Goal: Check status: Check status

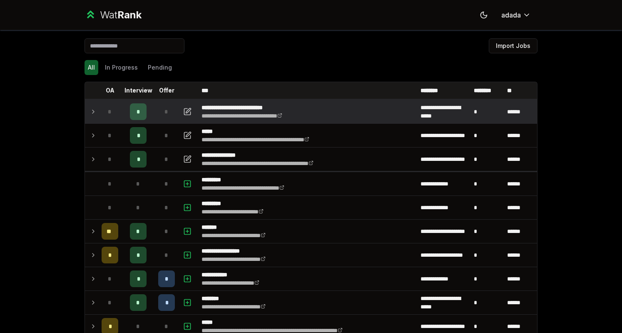
click at [86, 115] on td at bounding box center [91, 111] width 13 height 23
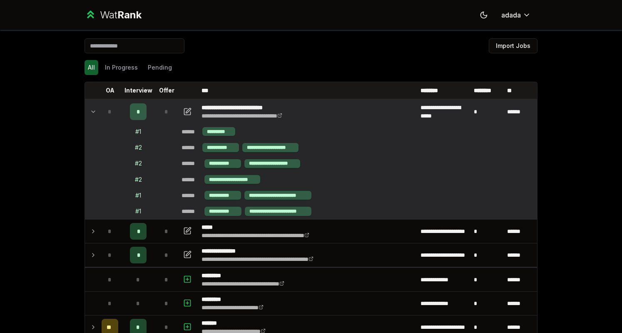
click at [91, 107] on icon at bounding box center [93, 112] width 7 height 10
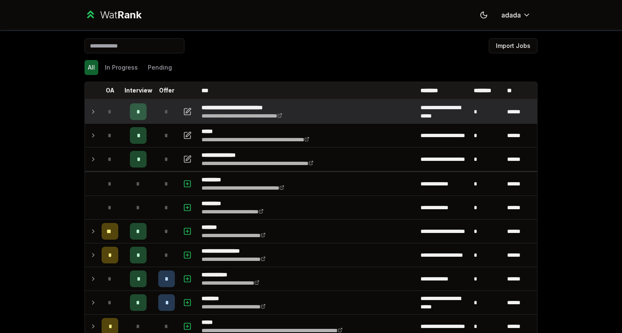
click at [90, 112] on icon at bounding box center [93, 112] width 7 height 10
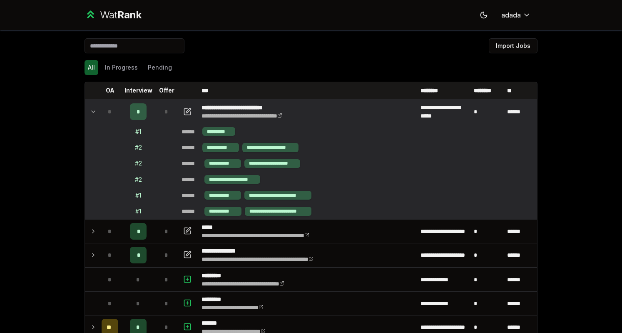
click at [135, 130] on div "# 1" at bounding box center [138, 131] width 6 height 8
click at [57, 135] on div "**********" at bounding box center [311, 166] width 622 height 333
click at [90, 110] on icon at bounding box center [93, 112] width 7 height 10
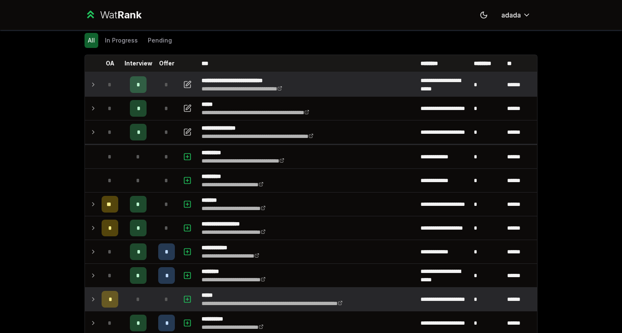
scroll to position [27, 0]
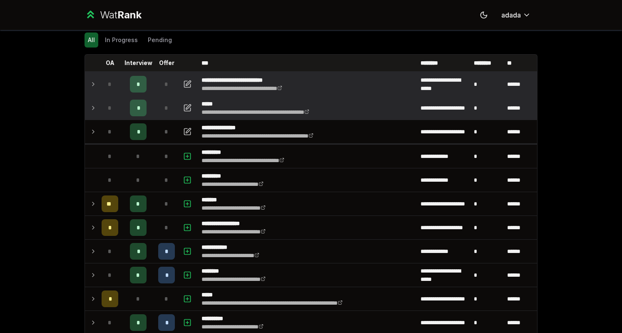
click at [89, 101] on td at bounding box center [91, 107] width 13 height 23
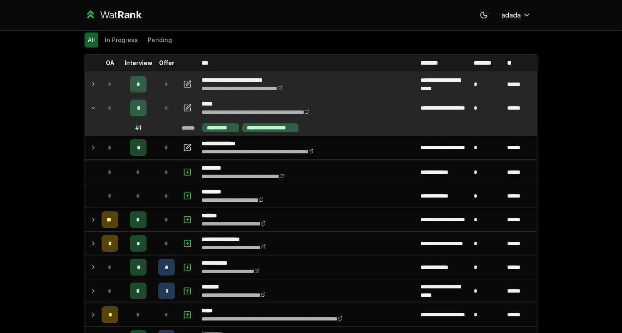
click at [90, 105] on icon at bounding box center [93, 108] width 7 height 10
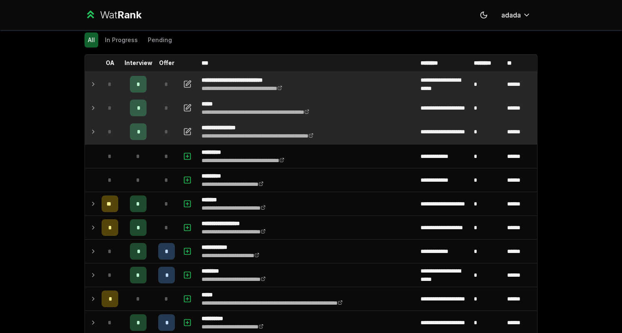
click at [94, 129] on td at bounding box center [91, 131] width 13 height 23
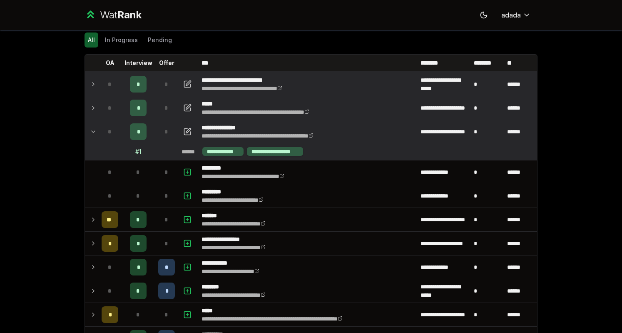
click at [90, 128] on icon at bounding box center [93, 132] width 7 height 10
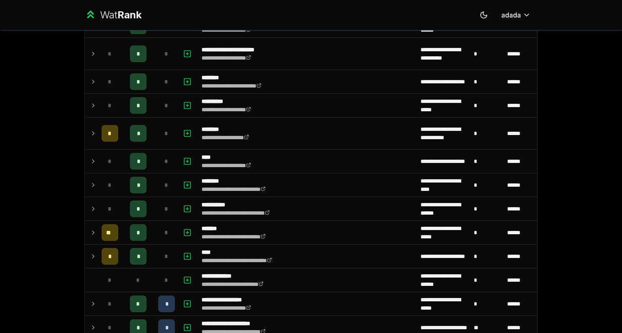
scroll to position [665, 0]
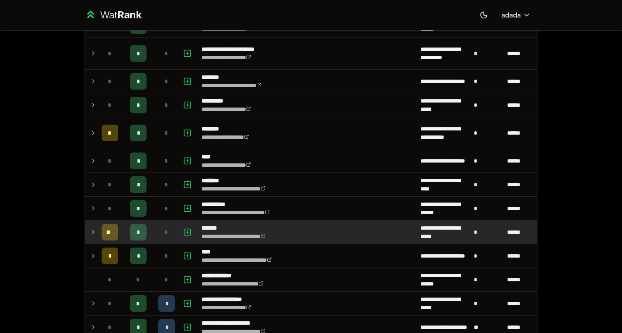
click at [85, 228] on td at bounding box center [91, 231] width 13 height 23
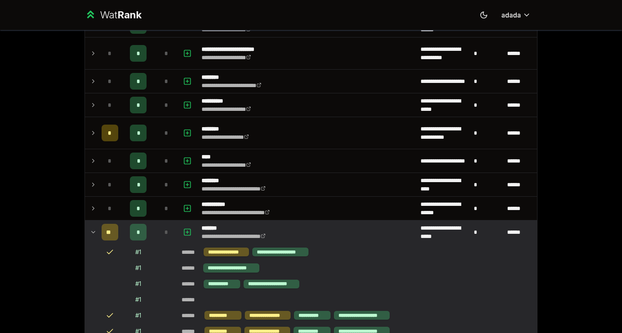
click at [85, 228] on td at bounding box center [91, 231] width 13 height 23
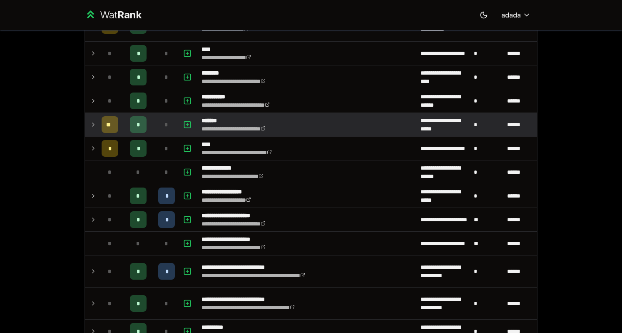
scroll to position [775, 0]
